Goal: Task Accomplishment & Management: Use online tool/utility

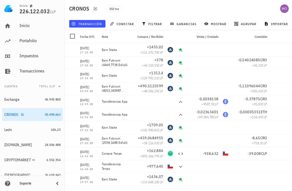
click at [89, 21] on button "transacción" at bounding box center [87, 24] width 36 height 8
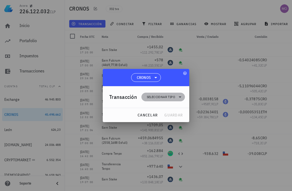
click at [179, 95] on icon at bounding box center [180, 97] width 6 height 6
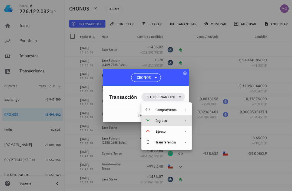
click at [184, 121] on icon at bounding box center [185, 121] width 4 height 4
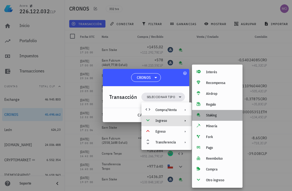
click at [220, 116] on div "Staking" at bounding box center [222, 115] width 32 height 4
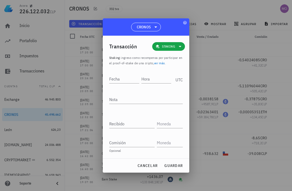
click at [126, 78] on input "Fecha" at bounding box center [124, 79] width 30 height 9
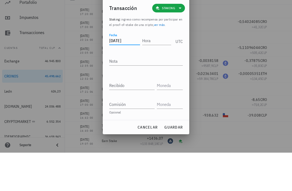
type input "[DATE]"
click at [137, 95] on textarea "Nota" at bounding box center [145, 99] width 73 height 9
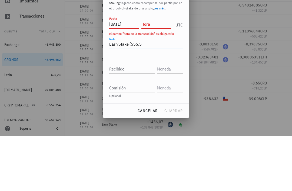
type textarea "Earn Stake (555,5"
click at [137, 119] on input "Recibido" at bounding box center [131, 123] width 45 height 9
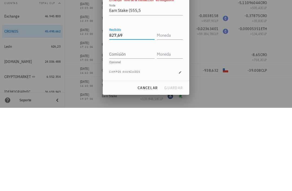
type input "827,69"
click at [170, 114] on input "text" at bounding box center [169, 118] width 25 height 9
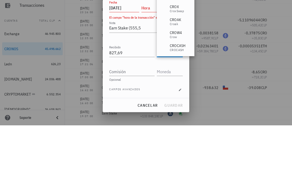
click at [144, 90] on textarea "Earn Stake (555,5" at bounding box center [145, 94] width 73 height 9
type input "CRO"
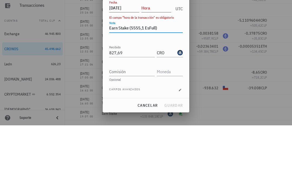
scroll to position [17, 0]
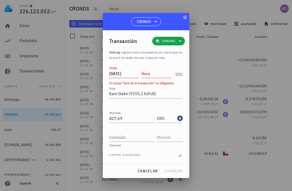
type textarea "Earn Stake (5555,1 EsFull)"
click at [132, 137] on input "Comisión" at bounding box center [131, 137] width 45 height 9
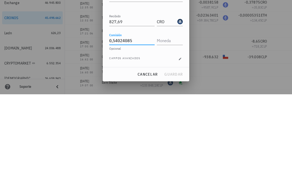
type input "0,54024085"
click at [169, 133] on input "text" at bounding box center [169, 137] width 25 height 9
click at [141, 65] on div "Fecha [DATE] Hora UTC El campo "hora de la transacción" es obligatorio Nota Ear…" at bounding box center [145, 114] width 73 height 99
type input "CRO"
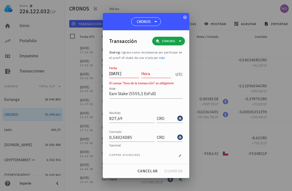
click at [154, 65] on div "Fecha [DATE] Hora UTC" at bounding box center [145, 72] width 73 height 15
click at [150, 71] on input "Hora" at bounding box center [156, 73] width 30 height 9
type input "16:56:04"
click at [179, 172] on span "guardar" at bounding box center [173, 171] width 19 height 5
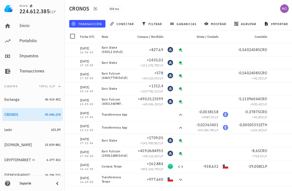
scroll to position [0, 0]
click at [88, 22] on span "transacción" at bounding box center [86, 24] width 29 height 4
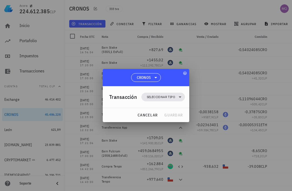
click at [178, 96] on icon at bounding box center [180, 97] width 6 height 6
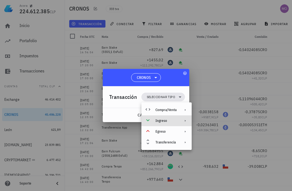
click at [177, 120] on div "Ingreso" at bounding box center [166, 120] width 50 height 11
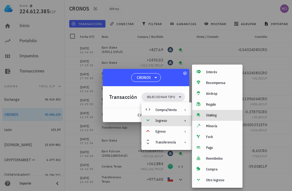
click at [218, 117] on div "Staking" at bounding box center [222, 115] width 32 height 4
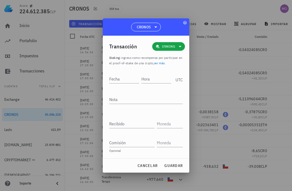
click at [151, 75] on input "Hora" at bounding box center [156, 79] width 30 height 9
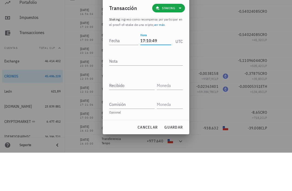
type input "17:10:49"
click at [118, 75] on input "Fecha" at bounding box center [123, 79] width 29 height 9
type input "[DATE]"
click at [140, 95] on textarea "Nota" at bounding box center [145, 99] width 73 height 9
click at [164, 75] on input "17:10:49" at bounding box center [156, 79] width 30 height 9
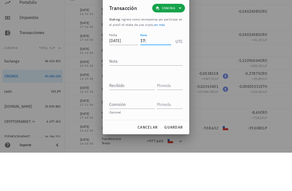
type input "1"
type input "17:06:36"
click at [155, 95] on textarea "Nota" at bounding box center [145, 99] width 73 height 9
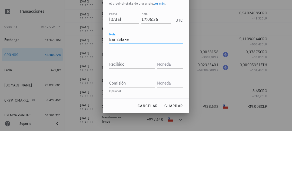
type textarea "Earn Stake"
click at [136, 119] on input "Recibido" at bounding box center [131, 123] width 45 height 9
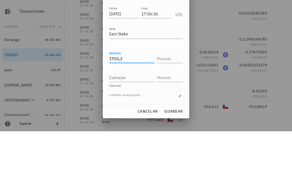
click at [171, 114] on input "text" at bounding box center [169, 118] width 25 height 9
type input "1.755,3"
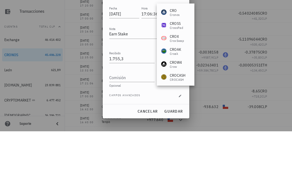
type input "Cro"
click at [136, 114] on input "1.755,3" at bounding box center [131, 118] width 45 height 9
type input "1755,3"
type input "CRO"
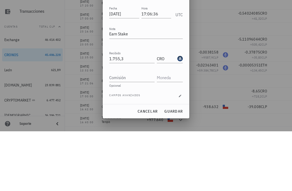
scroll to position [17, 0]
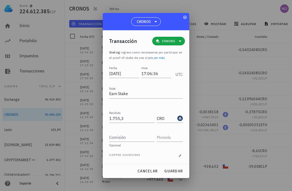
click at [180, 171] on span "guardar" at bounding box center [173, 171] width 19 height 5
type input "1.755,3"
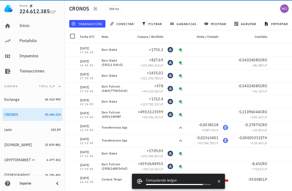
scroll to position [0, 0]
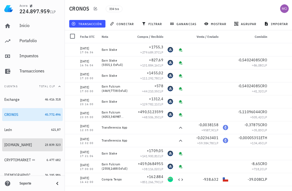
click at [22, 143] on div "[DOMAIN_NAME]" at bounding box center [18, 145] width 28 height 5
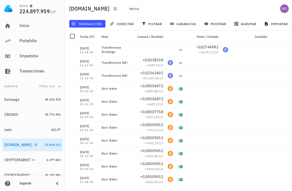
click at [95, 24] on span "transacción" at bounding box center [86, 24] width 29 height 4
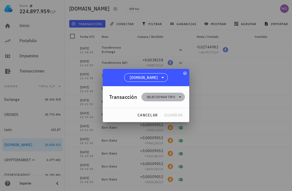
click at [182, 100] on icon at bounding box center [180, 97] width 6 height 6
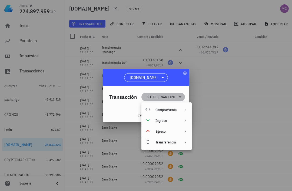
click at [176, 97] on span "Seleccionar tipo" at bounding box center [162, 97] width 37 height 9
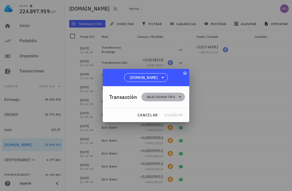
click at [177, 99] on icon at bounding box center [180, 97] width 6 height 6
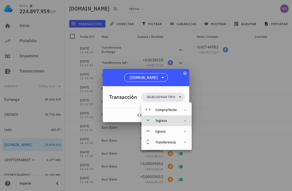
click at [175, 119] on div "Ingreso" at bounding box center [165, 121] width 21 height 4
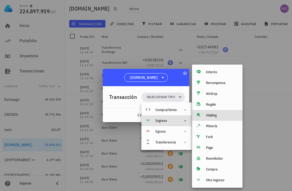
click at [219, 114] on div "Staking" at bounding box center [222, 115] width 32 height 4
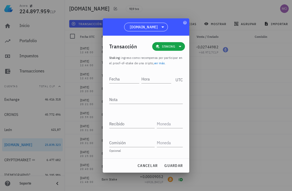
click at [124, 78] on input "Fecha" at bounding box center [124, 79] width 30 height 9
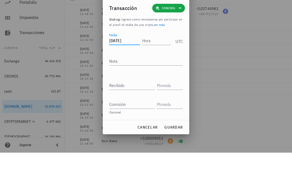
type input "2025-05-26"
click at [156, 75] on input "Hora" at bounding box center [156, 79] width 29 height 9
type input "20:21:00"
click at [147, 95] on textarea "Nota" at bounding box center [145, 99] width 73 height 9
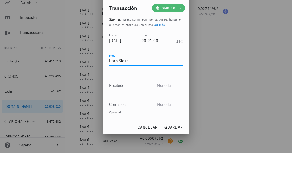
type textarea "Earn Stake"
click at [176, 42] on span "Staking" at bounding box center [168, 46] width 26 height 9
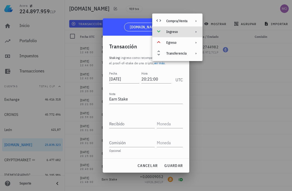
click at [192, 33] on div at bounding box center [194, 32] width 6 height 4
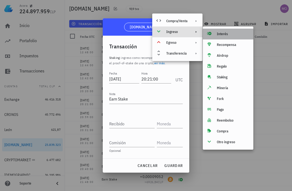
click at [230, 35] on div "Interés" at bounding box center [233, 34] width 32 height 4
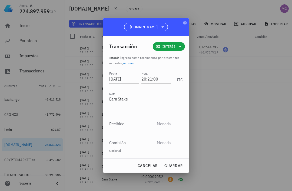
click at [130, 127] on input "Recibido" at bounding box center [131, 123] width 45 height 9
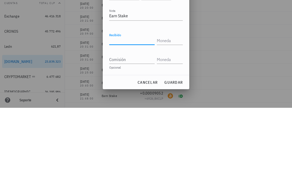
type input "6"
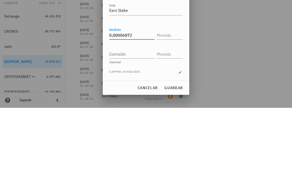
type input "0,00006872"
click at [172, 114] on input "text" at bounding box center [169, 118] width 25 height 9
click at [145, 133] on input "Comisión" at bounding box center [131, 137] width 45 height 9
type input "BTC"
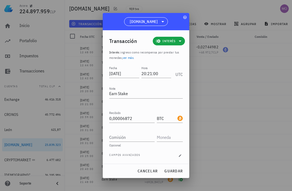
click at [177, 169] on span "guardar" at bounding box center [173, 171] width 19 height 5
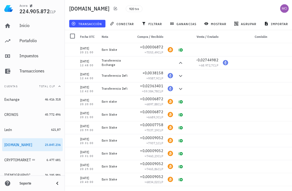
scroll to position [0, 0]
click at [98, 23] on span "transacción" at bounding box center [86, 24] width 29 height 4
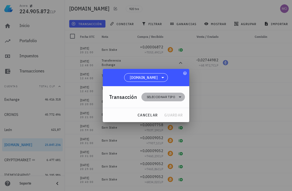
click at [180, 97] on icon at bounding box center [180, 96] width 3 height 1
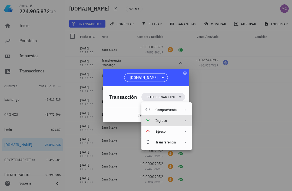
click at [184, 119] on icon at bounding box center [185, 121] width 4 height 4
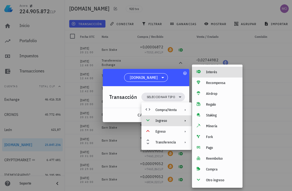
click at [223, 73] on div "Interés" at bounding box center [222, 72] width 32 height 4
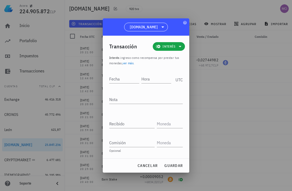
click at [125, 78] on input "Fecha" at bounding box center [124, 79] width 30 height 9
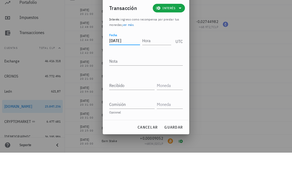
type input "2025-06-02"
click at [156, 75] on input "Hora" at bounding box center [156, 79] width 29 height 9
type input "20:20:00"
click at [147, 95] on textarea "Nota" at bounding box center [145, 99] width 73 height 9
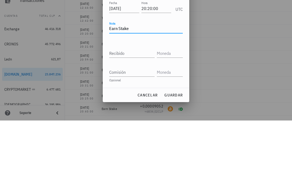
type textarea "Earn Stake"
click at [136, 119] on input "Recibido" at bounding box center [131, 123] width 45 height 9
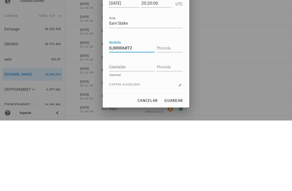
type input "0,00006872"
click at [170, 114] on input "text" at bounding box center [169, 118] width 25 height 9
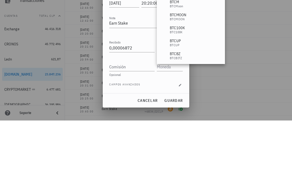
click at [133, 133] on input "Comisión" at bounding box center [131, 137] width 45 height 9
type input "BTC"
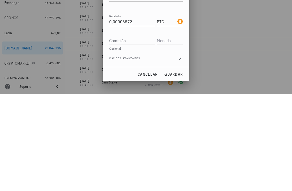
scroll to position [17, 0]
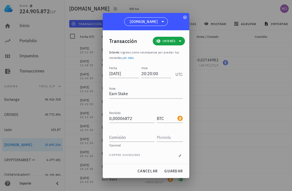
click at [179, 171] on span "guardar" at bounding box center [173, 171] width 19 height 5
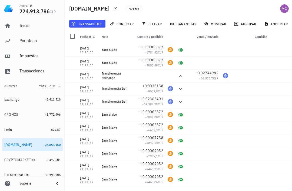
scroll to position [0, 0]
click at [88, 26] on button "transacción" at bounding box center [87, 24] width 36 height 8
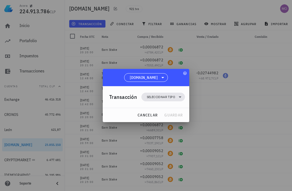
click at [179, 96] on icon at bounding box center [180, 96] width 3 height 1
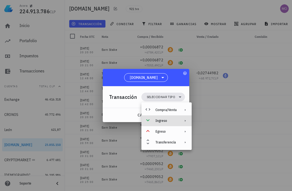
click at [168, 122] on div "Ingreso" at bounding box center [165, 121] width 21 height 4
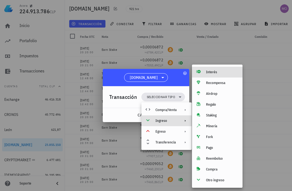
click at [218, 71] on div "Interés" at bounding box center [222, 72] width 32 height 4
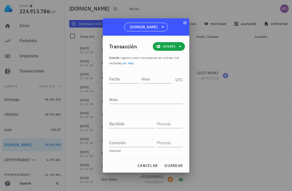
click at [123, 79] on input "Fecha" at bounding box center [124, 79] width 30 height 9
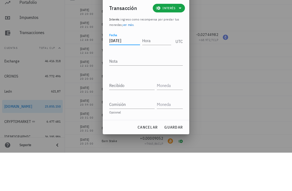
type input "2025-06-09"
click at [162, 75] on input "Hora" at bounding box center [156, 79] width 29 height 9
type input "20:46:00"
click at [155, 95] on textarea "Nota" at bounding box center [145, 99] width 73 height 9
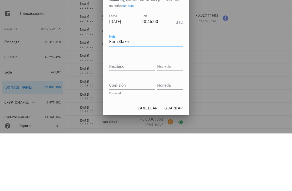
type textarea "Earn Stake"
click at [137, 119] on input "Recibido" at bounding box center [131, 123] width 45 height 9
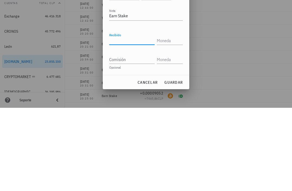
click at [129, 119] on input "Recibido" at bounding box center [131, 123] width 45 height 9
click at [148, 138] on input "Comisión" at bounding box center [131, 142] width 45 height 9
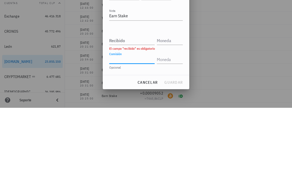
click at [134, 119] on input "Recibido" at bounding box center [131, 123] width 45 height 9
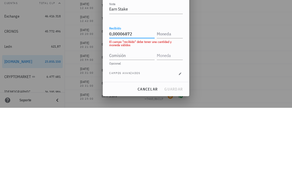
type input "0,00006872"
click at [170, 113] on input "text" at bounding box center [169, 117] width 25 height 9
click at [138, 134] on input "Comisión" at bounding box center [131, 138] width 45 height 9
type input "BTC"
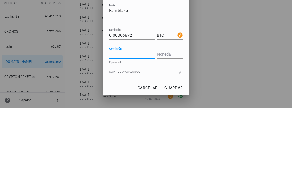
scroll to position [17, 0]
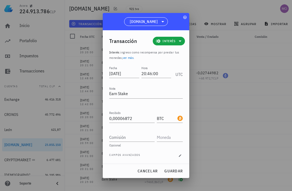
click at [176, 171] on span "guardar" at bounding box center [173, 171] width 19 height 5
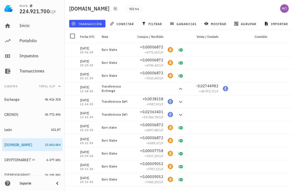
scroll to position [0, 0]
click at [95, 24] on span "transacción" at bounding box center [86, 24] width 29 height 4
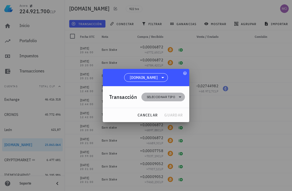
click at [177, 97] on icon at bounding box center [180, 97] width 6 height 6
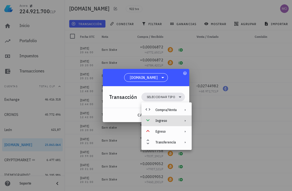
click at [176, 121] on div "Ingreso" at bounding box center [165, 121] width 21 height 4
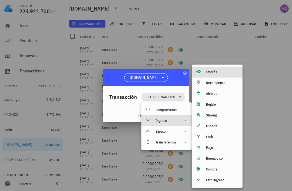
click at [219, 71] on div "Interés" at bounding box center [222, 72] width 32 height 4
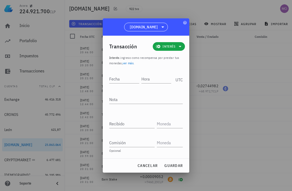
click at [120, 79] on input "Fecha" at bounding box center [124, 79] width 30 height 9
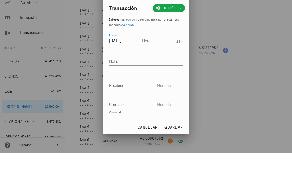
type input "2025-06-16"
click at [156, 75] on input "Hora" at bounding box center [156, 79] width 29 height 9
type input "20:45:00"
click at [158, 95] on textarea "Nota" at bounding box center [145, 99] width 73 height 9
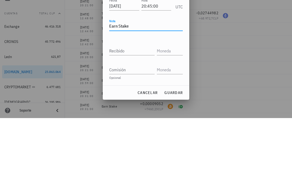
type textarea "Earn Stake"
click at [134, 119] on input "Recibido" at bounding box center [131, 123] width 45 height 9
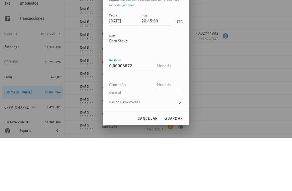
type input "0,00006872"
click at [170, 114] on input "text" at bounding box center [169, 118] width 25 height 9
click at [146, 114] on input "0,00006872" at bounding box center [131, 118] width 45 height 9
type input "BTC"
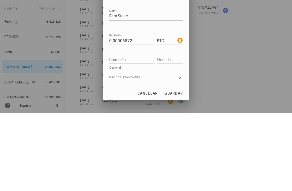
scroll to position [17, 0]
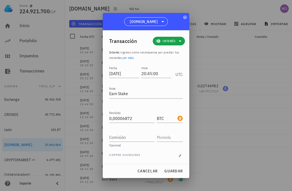
click at [174, 170] on span "guardar" at bounding box center [173, 171] width 19 height 5
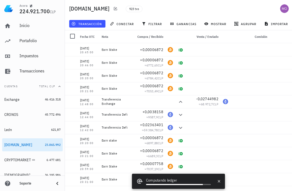
scroll to position [0, 0]
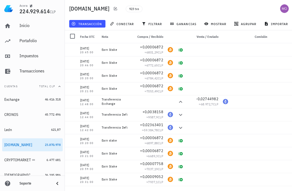
click at [96, 19] on div "transacción conectar filtrar ganancias mostrar agrupar importar" at bounding box center [195, 23] width 254 height 13
click at [91, 25] on span "transacción" at bounding box center [86, 24] width 29 height 4
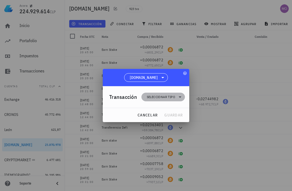
click at [176, 96] on span "Seleccionar tipo" at bounding box center [162, 97] width 37 height 9
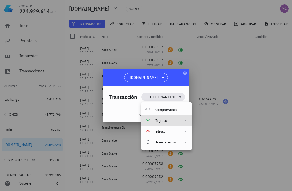
click at [173, 121] on div "Ingreso" at bounding box center [165, 121] width 21 height 4
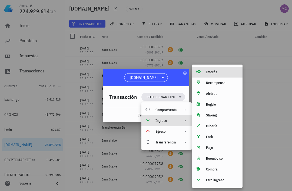
click at [216, 70] on div "Interés" at bounding box center [222, 72] width 32 height 4
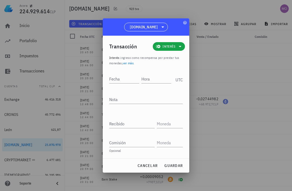
click at [155, 78] on input "Hora" at bounding box center [156, 79] width 30 height 9
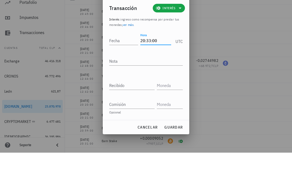
type input "20:33:00"
click at [119, 75] on input "Fecha" at bounding box center [123, 79] width 29 height 9
type input "2025-06-23"
click at [136, 95] on textarea "Nota" at bounding box center [145, 99] width 73 height 9
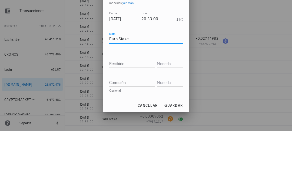
type textarea "Earn Stake"
click at [136, 119] on input "Recibido" at bounding box center [131, 123] width 45 height 9
click at [130, 119] on input "Recibido" at bounding box center [131, 123] width 45 height 9
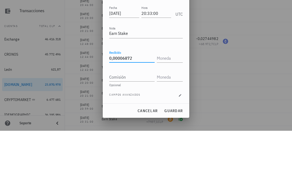
type input "0,00006872"
click at [173, 114] on input "text" at bounding box center [169, 118] width 25 height 9
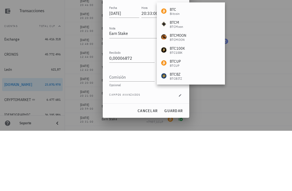
click at [182, 65] on div "BTC Bitcoin" at bounding box center [191, 71] width 68 height 13
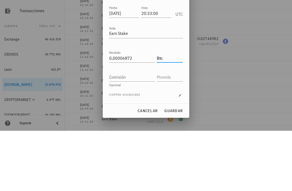
type input "BTC"
click at [122, 114] on input "0,00006872" at bounding box center [131, 118] width 45 height 9
click at [120, 114] on input "0,00006872" at bounding box center [131, 118] width 45 height 9
click at [127, 114] on input "0,00006872" at bounding box center [131, 118] width 45 height 9
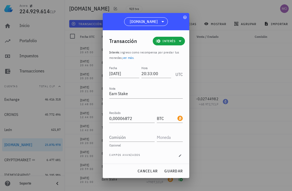
click at [176, 170] on span "guardar" at bounding box center [173, 171] width 19 height 5
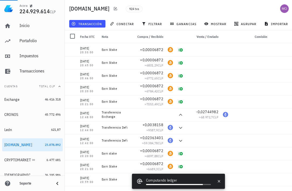
click at [94, 23] on span "transacción" at bounding box center [86, 24] width 29 height 4
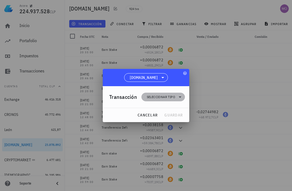
click at [180, 95] on icon at bounding box center [180, 97] width 6 height 6
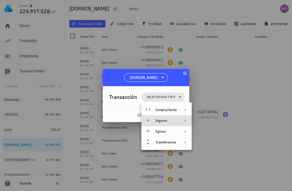
click at [177, 119] on div "Ingreso" at bounding box center [166, 120] width 50 height 11
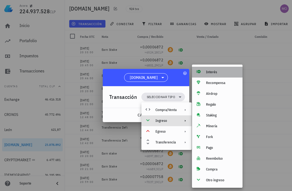
click at [219, 72] on div "Interés" at bounding box center [222, 72] width 32 height 4
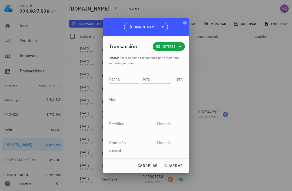
click at [153, 78] on input "Hora" at bounding box center [156, 79] width 30 height 9
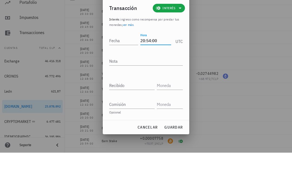
type input "20:54:00"
click at [117, 75] on div "Fecha" at bounding box center [123, 79] width 29 height 9
type input "2025-06-30"
click at [156, 95] on textarea "Nota" at bounding box center [145, 99] width 73 height 9
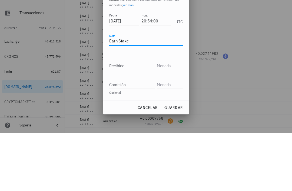
type textarea "Earn Stake"
click at [139, 119] on input "Recibido" at bounding box center [131, 123] width 45 height 9
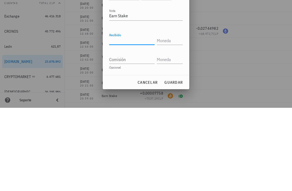
click at [129, 119] on input "Recibido" at bounding box center [131, 123] width 45 height 9
paste input "0,00006872"
type input "0,00006872"
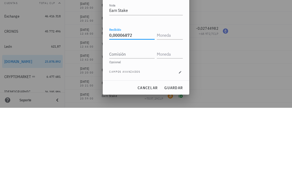
click at [173, 114] on input "text" at bounding box center [169, 118] width 25 height 9
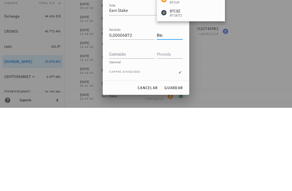
click at [138, 133] on input "Comisión" at bounding box center [131, 137] width 45 height 9
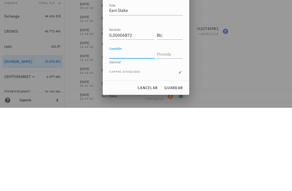
type input "BTC"
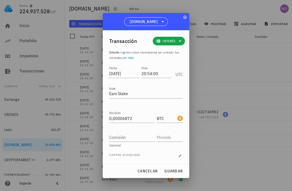
click at [177, 171] on span "guardar" at bounding box center [173, 171] width 19 height 5
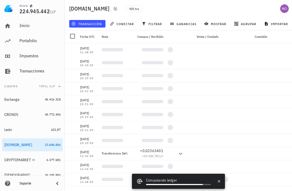
scroll to position [0, 0]
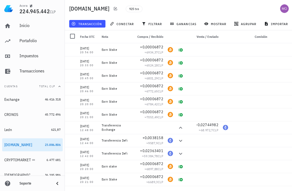
click at [98, 24] on span "transacción" at bounding box center [86, 24] width 29 height 4
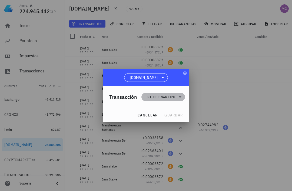
click at [180, 96] on icon at bounding box center [180, 96] width 3 height 1
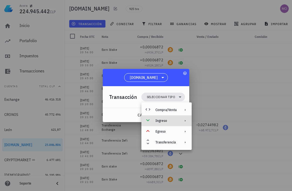
click at [176, 122] on div "Ingreso" at bounding box center [165, 121] width 21 height 4
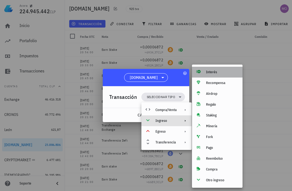
click at [220, 72] on div "Interés" at bounding box center [222, 72] width 32 height 4
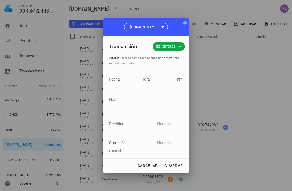
click at [137, 98] on textarea "Nota" at bounding box center [145, 99] width 73 height 9
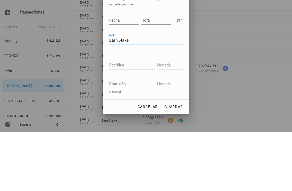
type textarea "Earn Stake"
click at [133, 119] on input "Recibido" at bounding box center [131, 123] width 45 height 9
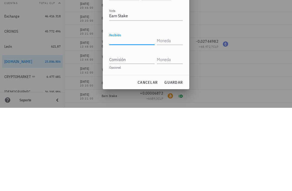
click at [126, 119] on input "Recibido" at bounding box center [131, 123] width 45 height 9
paste input "0,00006872"
type input "0,00006872"
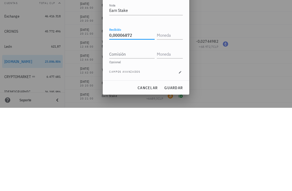
click at [170, 114] on input "text" at bounding box center [169, 118] width 25 height 9
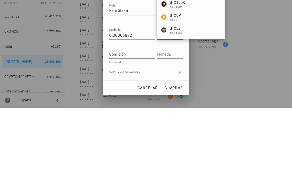
scroll to position [17, 0]
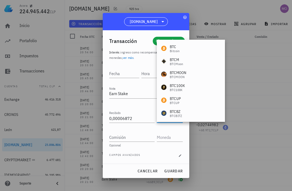
type input "BTC"
click at [122, 72] on input "Fecha" at bounding box center [124, 73] width 30 height 9
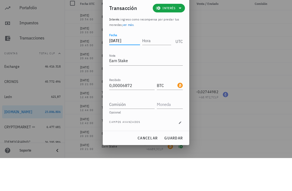
type input "2025-07-07"
click at [154, 69] on input "Hora" at bounding box center [156, 73] width 29 height 9
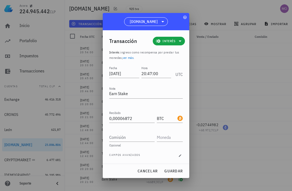
type input "20:47:00"
click at [176, 172] on span "guardar" at bounding box center [173, 171] width 19 height 5
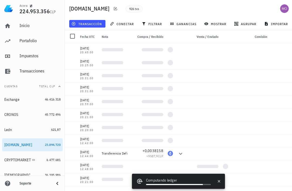
scroll to position [0, 0]
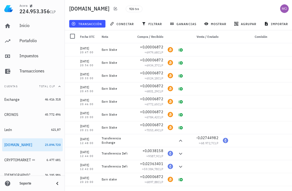
click at [95, 24] on span "transacción" at bounding box center [86, 24] width 29 height 4
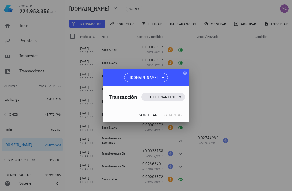
click at [180, 99] on icon at bounding box center [180, 97] width 6 height 6
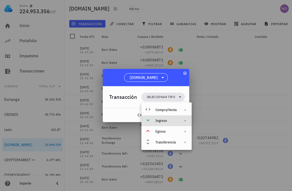
click at [174, 119] on div "Ingreso" at bounding box center [165, 121] width 21 height 4
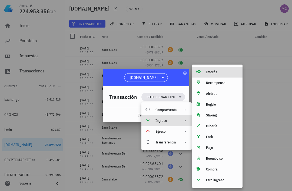
click at [217, 71] on div "Interés" at bounding box center [222, 72] width 32 height 4
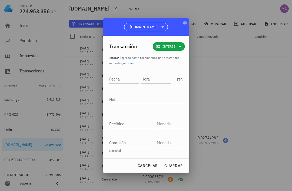
click at [129, 99] on textarea "Nota" at bounding box center [145, 99] width 73 height 9
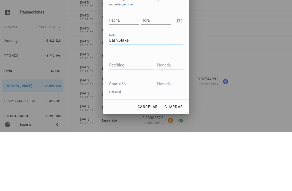
type textarea "Earn Stake"
click at [134, 119] on input "Recibido" at bounding box center [131, 123] width 45 height 9
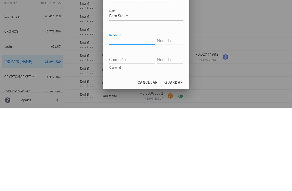
click at [132, 119] on input "Recibido" at bounding box center [131, 123] width 45 height 9
paste input "0,00006872"
type input "0,00006872"
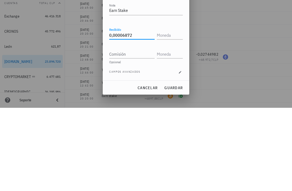
click at [174, 114] on input "text" at bounding box center [169, 118] width 25 height 9
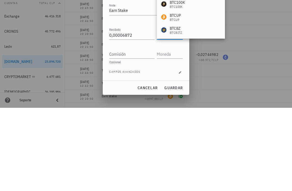
click at [142, 114] on input "0,00006872" at bounding box center [131, 118] width 45 height 9
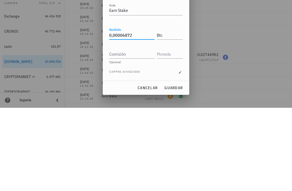
type input "BTC"
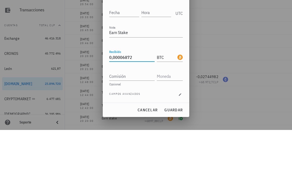
click at [156, 69] on input "Hora" at bounding box center [156, 73] width 30 height 9
type input "20:18:00"
click at [122, 69] on input "Fecha" at bounding box center [123, 73] width 29 height 9
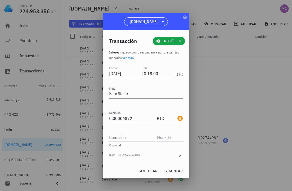
type input "2025-07-14"
click at [179, 171] on span "guardar" at bounding box center [173, 171] width 19 height 5
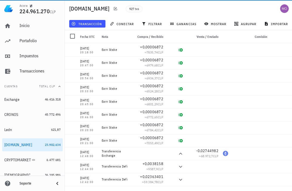
scroll to position [0, 0]
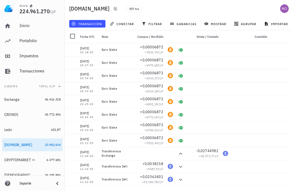
click at [100, 22] on span "transacción" at bounding box center [86, 24] width 29 height 4
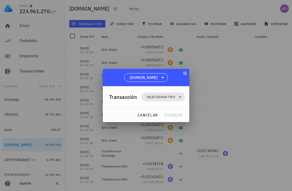
click at [178, 99] on icon at bounding box center [180, 97] width 6 height 6
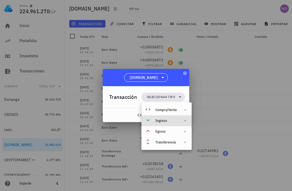
click at [179, 120] on div "Ingreso" at bounding box center [166, 120] width 50 height 11
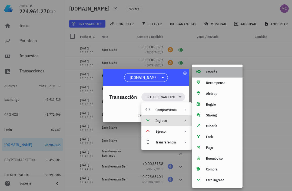
click at [217, 70] on div "Interés" at bounding box center [222, 72] width 32 height 4
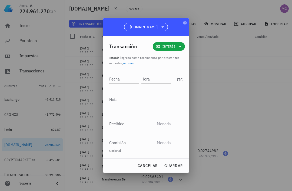
click at [122, 77] on input "Fecha" at bounding box center [124, 79] width 30 height 9
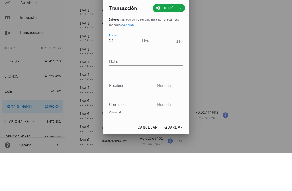
type input "2"
type input "2925-07-21"
click at [161, 75] on input "Hora" at bounding box center [156, 79] width 29 height 9
type input "20:30:00"
click at [153, 95] on textarea "Nota" at bounding box center [145, 99] width 73 height 9
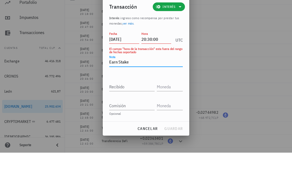
type textarea "Earn Stake"
click at [132, 73] on input "2925-07-21" at bounding box center [124, 77] width 30 height 9
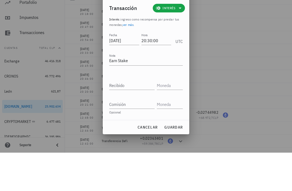
scroll to position [17, 0]
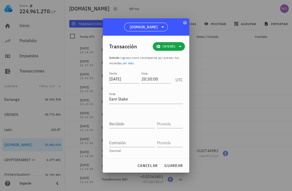
type input "2025-07-21"
click at [132, 123] on input "Recibido" at bounding box center [131, 123] width 45 height 9
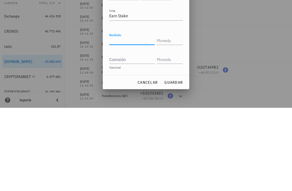
click at [121, 119] on input "Recibido" at bounding box center [131, 123] width 45 height 9
paste input "0,00006872"
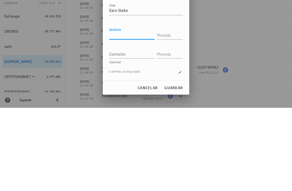
type input "0,00006872"
click at [169, 114] on input "text" at bounding box center [169, 118] width 25 height 9
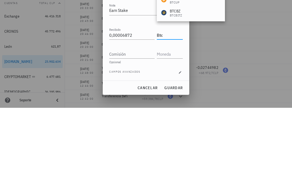
click at [140, 133] on input "Comisión" at bounding box center [131, 137] width 45 height 9
type input "BTC"
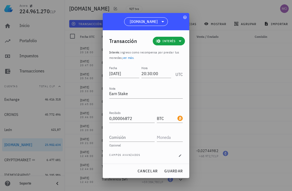
click at [176, 170] on span "guardar" at bounding box center [173, 171] width 19 height 5
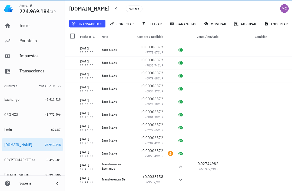
scroll to position [11, 0]
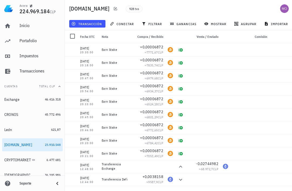
click at [100, 20] on button "transacción" at bounding box center [87, 24] width 36 height 8
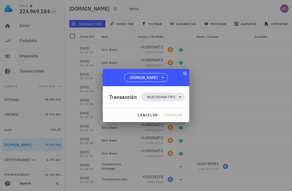
click at [180, 97] on icon at bounding box center [180, 96] width 3 height 1
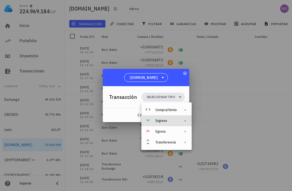
click at [174, 123] on div "Ingreso" at bounding box center [165, 121] width 21 height 4
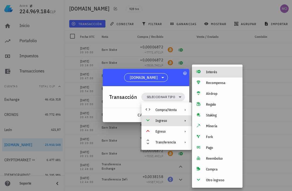
click at [216, 71] on div "Interés" at bounding box center [222, 72] width 32 height 4
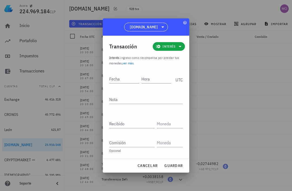
click at [133, 99] on textarea "Nota" at bounding box center [145, 99] width 73 height 9
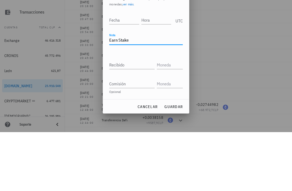
type textarea "Earn Stake"
click at [137, 119] on input "Recibido" at bounding box center [131, 123] width 45 height 9
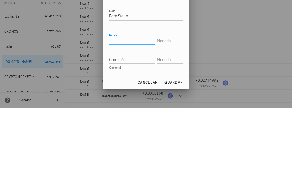
click at [126, 119] on input "Recibido" at bounding box center [131, 123] width 45 height 9
paste input "0,00006872"
type input "0,00006872"
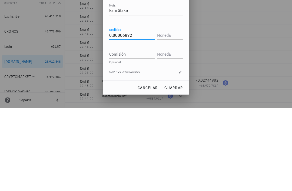
click at [174, 114] on input "text" at bounding box center [169, 118] width 25 height 9
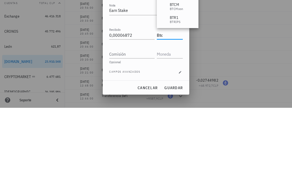
click at [135, 133] on input "Comisión" at bounding box center [131, 137] width 45 height 9
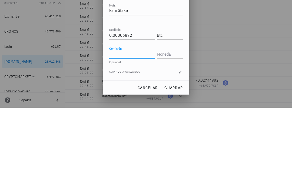
type input "BTC"
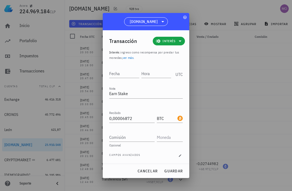
click at [124, 71] on input "Fecha" at bounding box center [124, 73] width 30 height 9
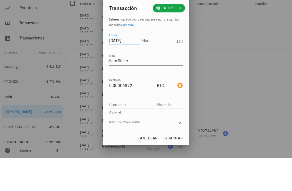
type input "2025-07-28"
click at [159, 69] on input "Hora" at bounding box center [156, 73] width 29 height 9
type input "1"
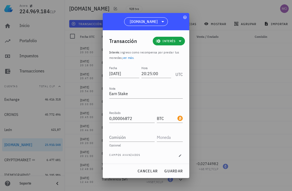
type input "20:25:00"
click at [176, 169] on span "guardar" at bounding box center [173, 171] width 19 height 5
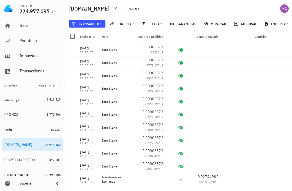
scroll to position [0, 0]
click at [93, 25] on span "transacción" at bounding box center [86, 24] width 29 height 4
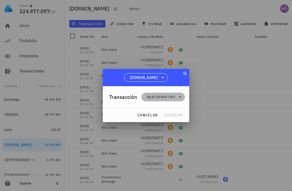
click at [181, 97] on icon at bounding box center [180, 96] width 3 height 1
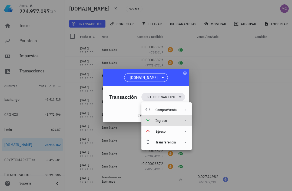
click at [176, 120] on div "Ingreso" at bounding box center [165, 121] width 21 height 4
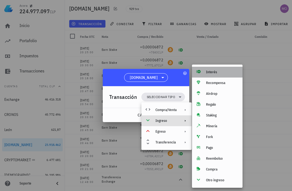
click at [219, 74] on div "Interés" at bounding box center [222, 72] width 32 height 4
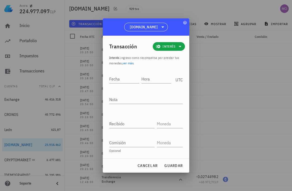
click at [132, 99] on textarea "Nota" at bounding box center [145, 99] width 73 height 9
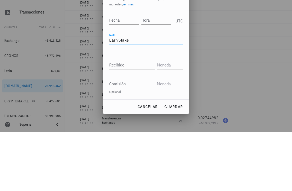
type textarea "Earn Stake"
click at [122, 75] on input "Fecha" at bounding box center [124, 79] width 30 height 9
type input "2025-08-03"
click at [153, 75] on input "Hora" at bounding box center [156, 79] width 29 height 9
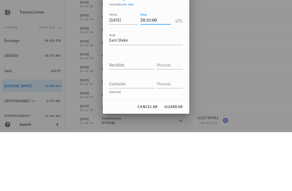
type input "20:32:00"
click at [132, 119] on input "Recibido" at bounding box center [131, 123] width 45 height 9
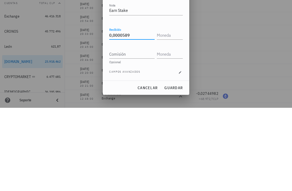
type input "0,0000589"
click at [168, 114] on input "text" at bounding box center [169, 118] width 25 height 9
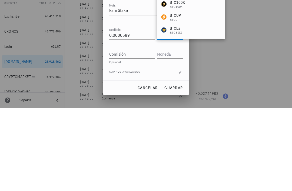
click at [137, 133] on input "Comisión" at bounding box center [131, 137] width 45 height 9
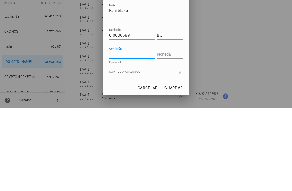
type input "BTC"
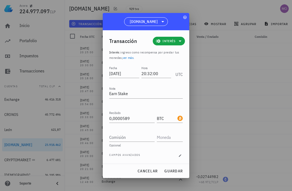
click at [178, 172] on span "guardar" at bounding box center [173, 171] width 19 height 5
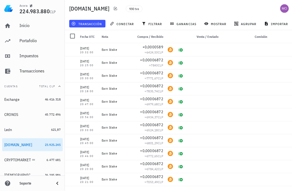
scroll to position [0, 0]
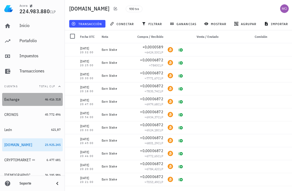
click at [11, 99] on div "Exchange" at bounding box center [11, 99] width 15 height 5
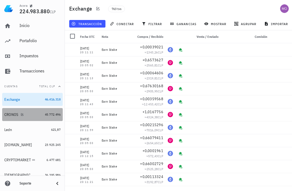
click at [9, 113] on div "CRONOS" at bounding box center [11, 114] width 14 height 5
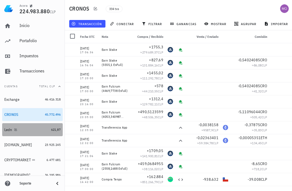
click at [7, 130] on div "Ledn" at bounding box center [8, 129] width 8 height 5
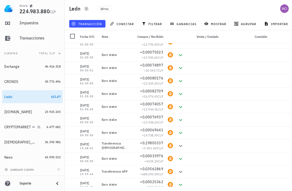
scroll to position [73, 0]
click at [9, 113] on div "[DOMAIN_NAME]" at bounding box center [18, 112] width 28 height 5
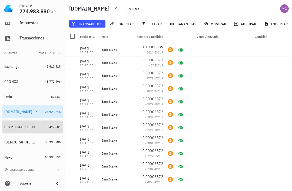
click at [9, 127] on div "CRYPTOMARKET" at bounding box center [17, 127] width 26 height 5
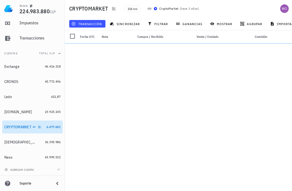
click at [8, 126] on div "CRYPTOMARKET" at bounding box center [17, 127] width 27 height 5
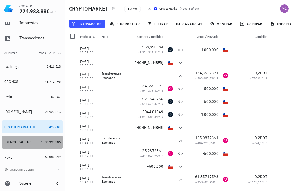
click at [8, 143] on div "[DEMOGRAPHIC_DATA]" at bounding box center [20, 142] width 33 height 5
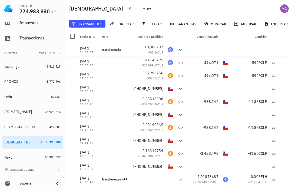
click at [213, 20] on button "mostrar" at bounding box center [215, 24] width 28 height 8
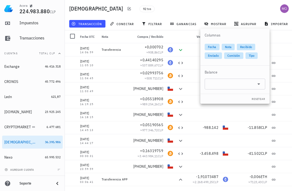
click at [182, 19] on div "ganancias" at bounding box center [183, 24] width 34 height 10
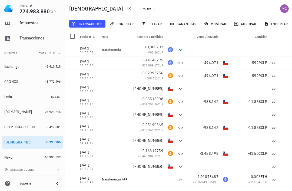
click at [180, 25] on span "ganancias" at bounding box center [183, 24] width 25 height 4
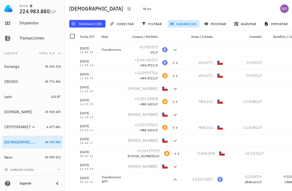
click at [148, 23] on span "filtrar" at bounding box center [152, 24] width 19 height 4
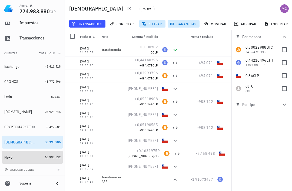
click at [5, 156] on div "Nexo" at bounding box center [8, 157] width 8 height 5
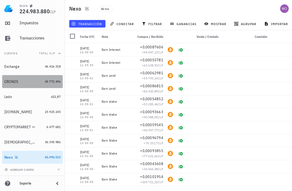
click at [7, 80] on div "CRONOS" at bounding box center [11, 81] width 14 height 5
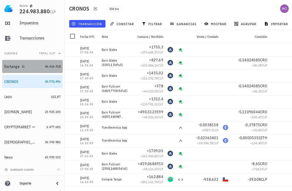
click at [9, 69] on div "Exchange" at bounding box center [23, 67] width 38 height 12
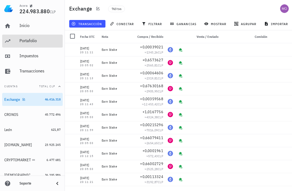
click at [16, 41] on link "Portafolio" at bounding box center [32, 41] width 60 height 13
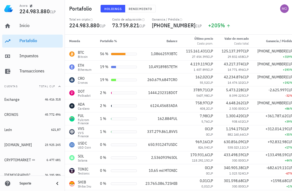
click at [139, 11] on span "Rendimiento" at bounding box center [140, 9] width 24 height 4
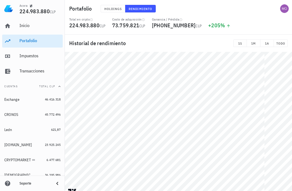
click at [281, 45] on span "TODO" at bounding box center [280, 43] width 9 height 4
click at [267, 44] on span "1A" at bounding box center [266, 43] width 9 height 4
click at [284, 43] on span "TODO" at bounding box center [280, 43] width 9 height 4
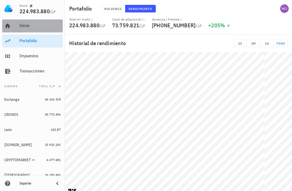
click at [21, 23] on div "Inicio" at bounding box center [39, 25] width 41 height 5
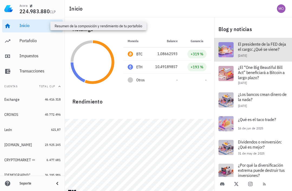
click at [255, 48] on span "El presidente de la FED deja el cargo: ¿Qué se viene?" at bounding box center [262, 46] width 48 height 11
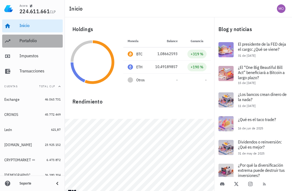
click at [17, 41] on link "Portafolio" at bounding box center [32, 41] width 60 height 13
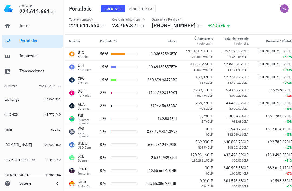
click at [281, 3] on button "button" at bounding box center [284, 8] width 13 height 13
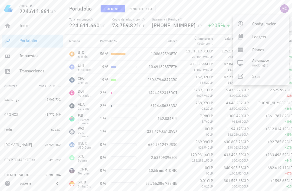
click at [284, 7] on div "avatar" at bounding box center [284, 8] width 9 height 9
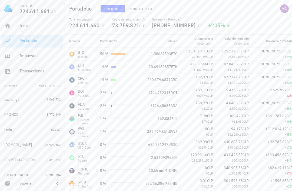
click at [284, 10] on div "avatar" at bounding box center [284, 8] width 9 height 9
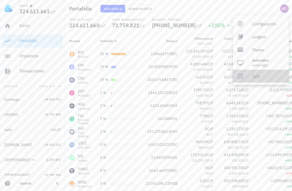
click at [254, 80] on div "Salir" at bounding box center [268, 76] width 32 height 11
